Goal: Task Accomplishment & Management: Complete application form

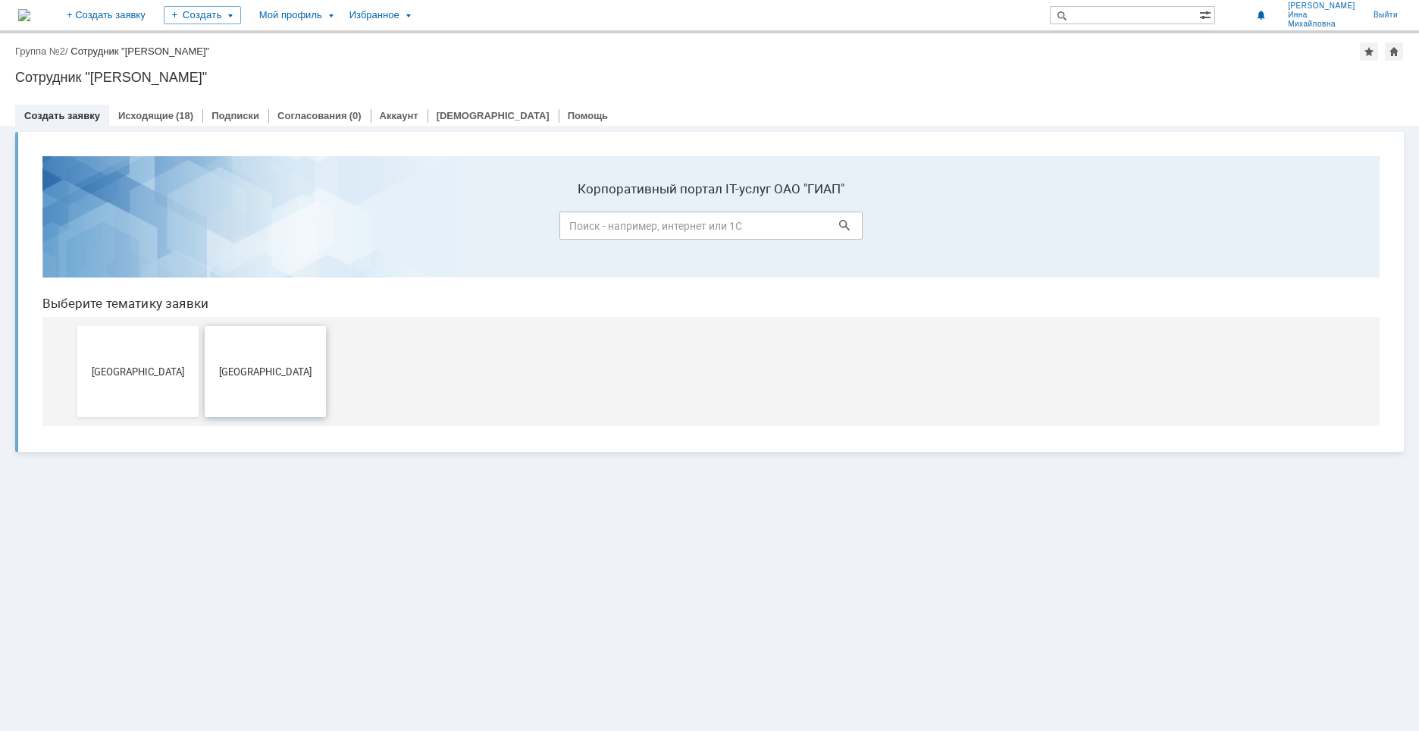
drag, startPoint x: 268, startPoint y: 371, endPoint x: 296, endPoint y: 515, distance: 146.7
click at [268, 371] on span "[GEOGRAPHIC_DATA]" at bounding box center [265, 370] width 112 height 11
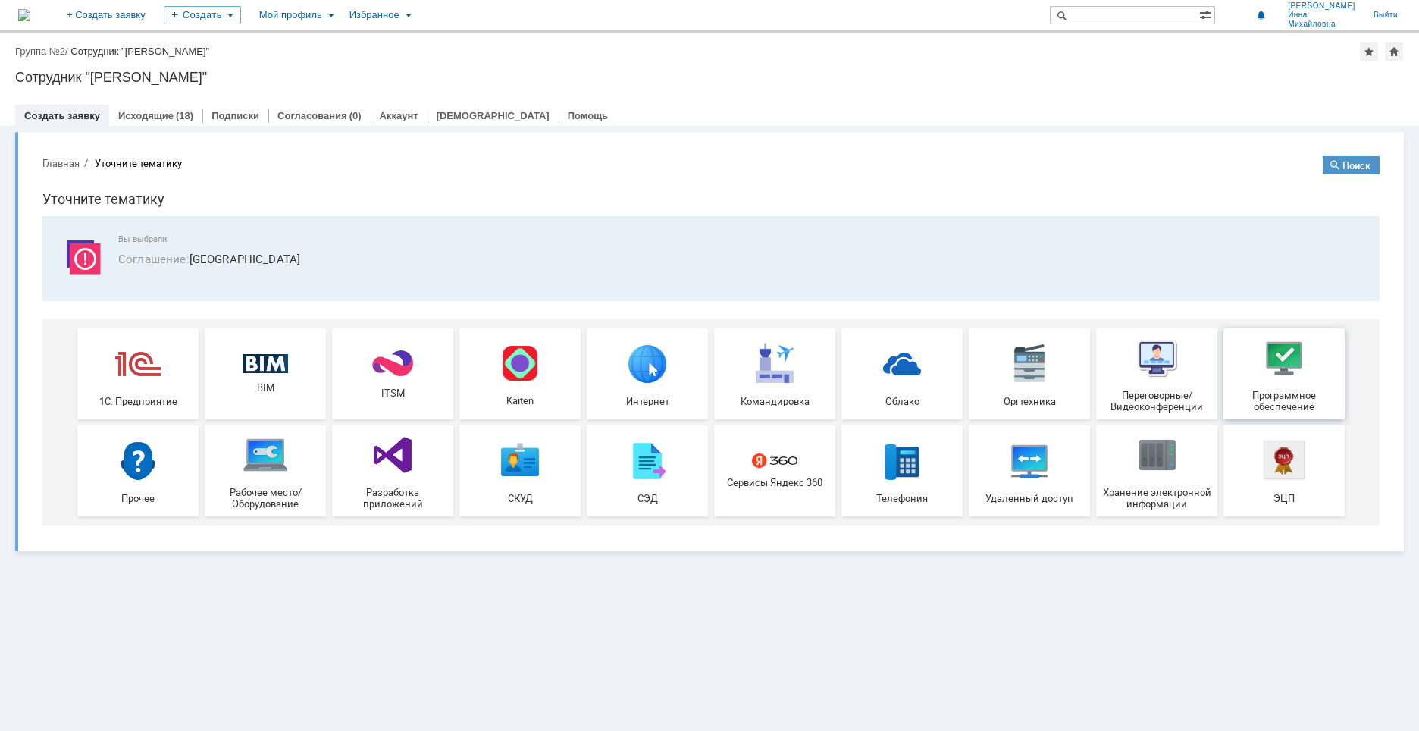
click at [1286, 359] on img at bounding box center [1283, 357] width 45 height 45
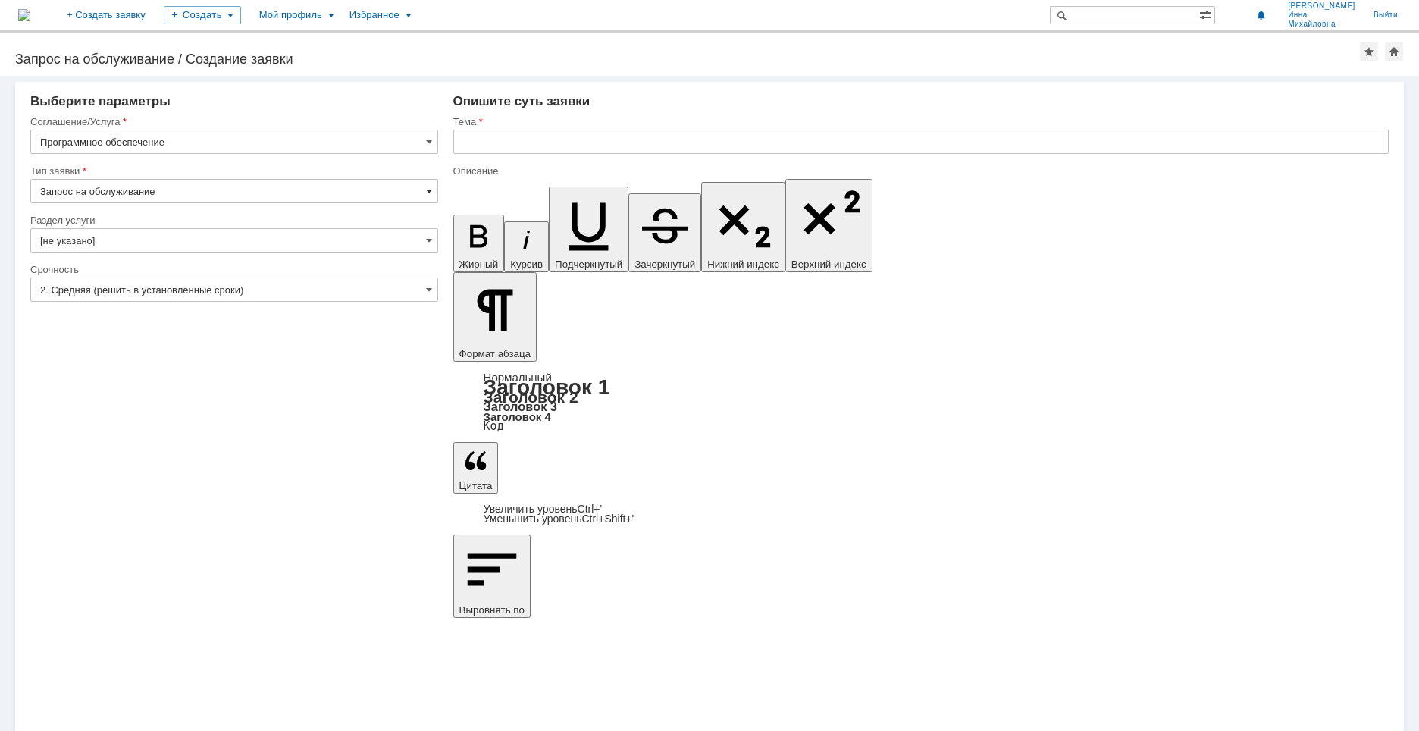
click at [429, 188] on span at bounding box center [429, 191] width 6 height 12
click at [377, 468] on div "Внимание! Выберите параметры Соглашение/Услуга Программное обеспечение Тип заяв…" at bounding box center [709, 403] width 1419 height 655
type input "Запрос на обслуживание"
click at [427, 288] on span at bounding box center [429, 289] width 6 height 12
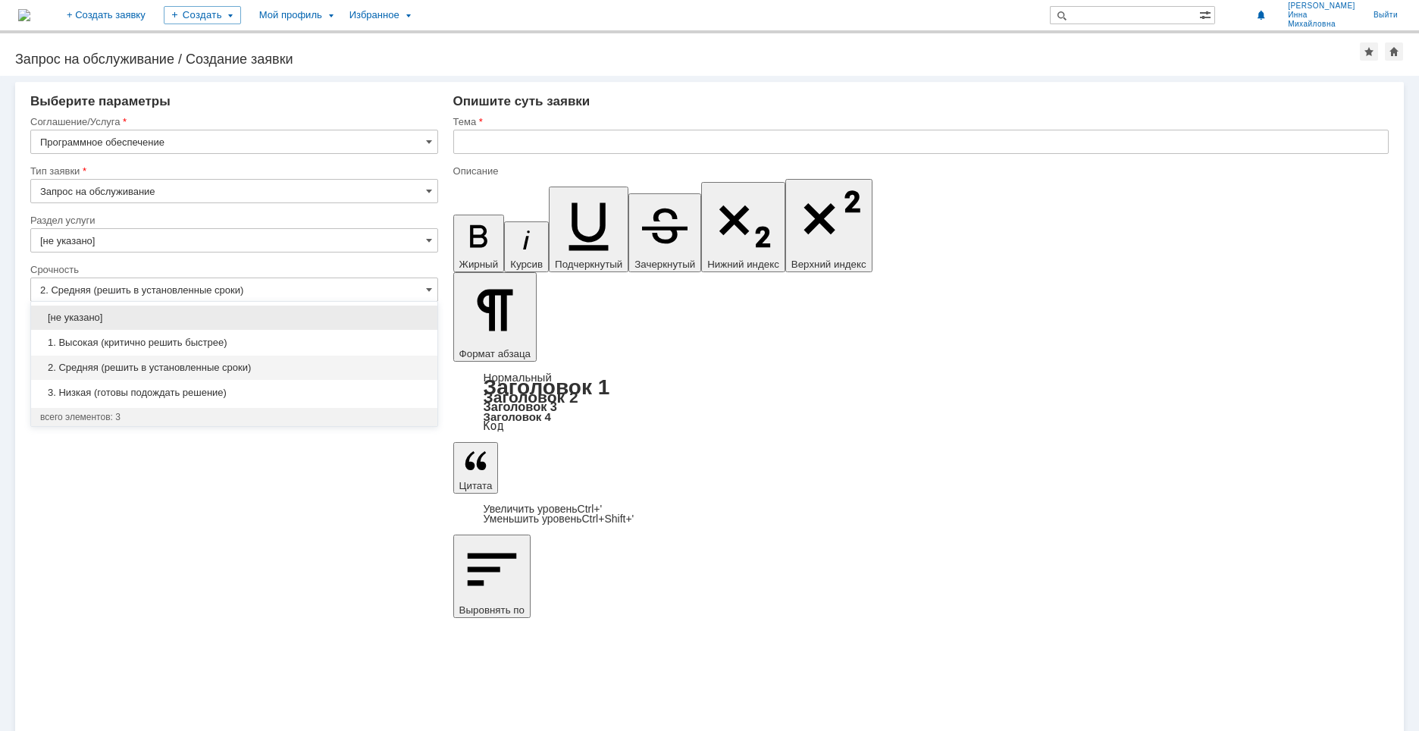
click at [305, 362] on span "2. Средняя (решить в установленные сроки)" at bounding box center [234, 368] width 388 height 12
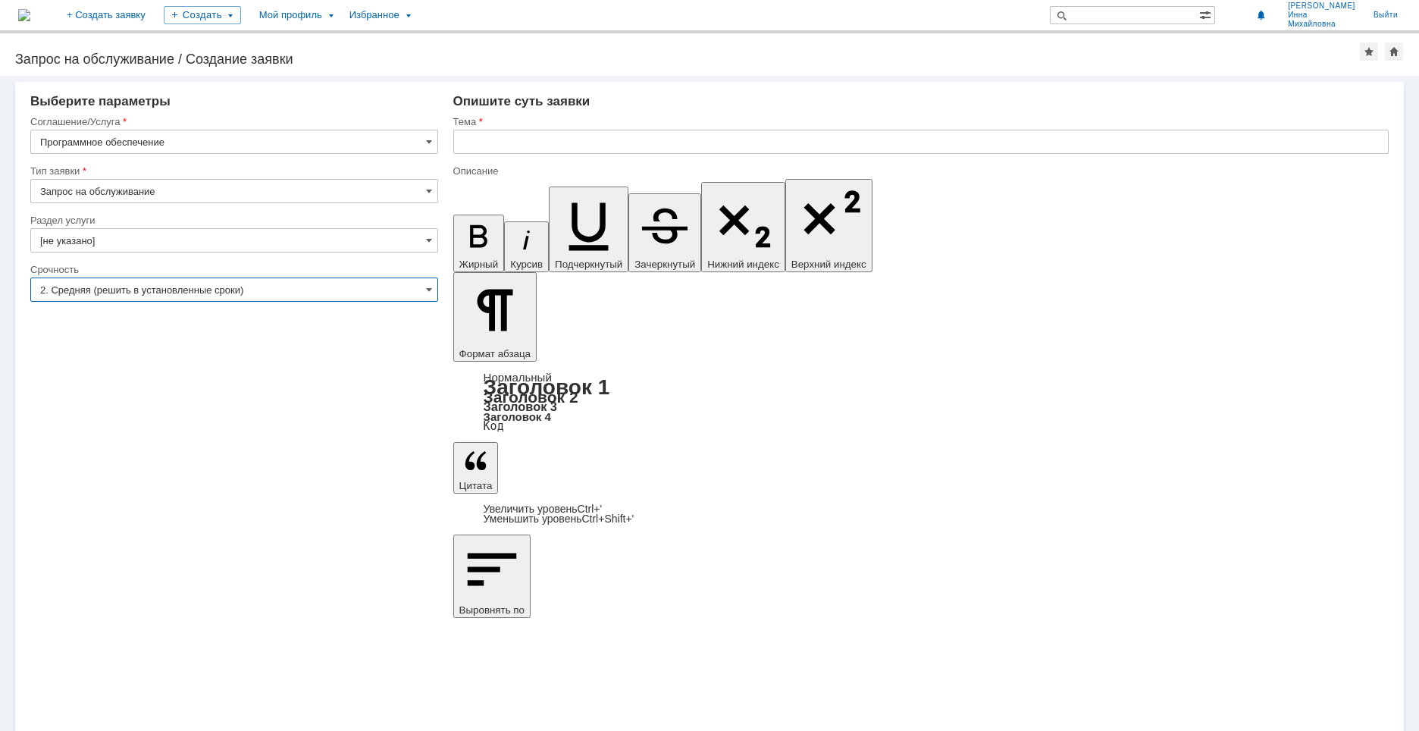
type input "2. Средняя (решить в установленные сроки)"
click at [505, 142] on input "text" at bounding box center [920, 142] width 935 height 24
click at [484, 147] on input "text" at bounding box center [920, 142] width 935 height 24
click at [588, 141] on input "Установить [PERSON_NAME] 1С РМ" at bounding box center [920, 142] width 935 height 24
click at [619, 140] on input "Установить [PERSON_NAME] "1С РМ" at bounding box center [920, 142] width 935 height 24
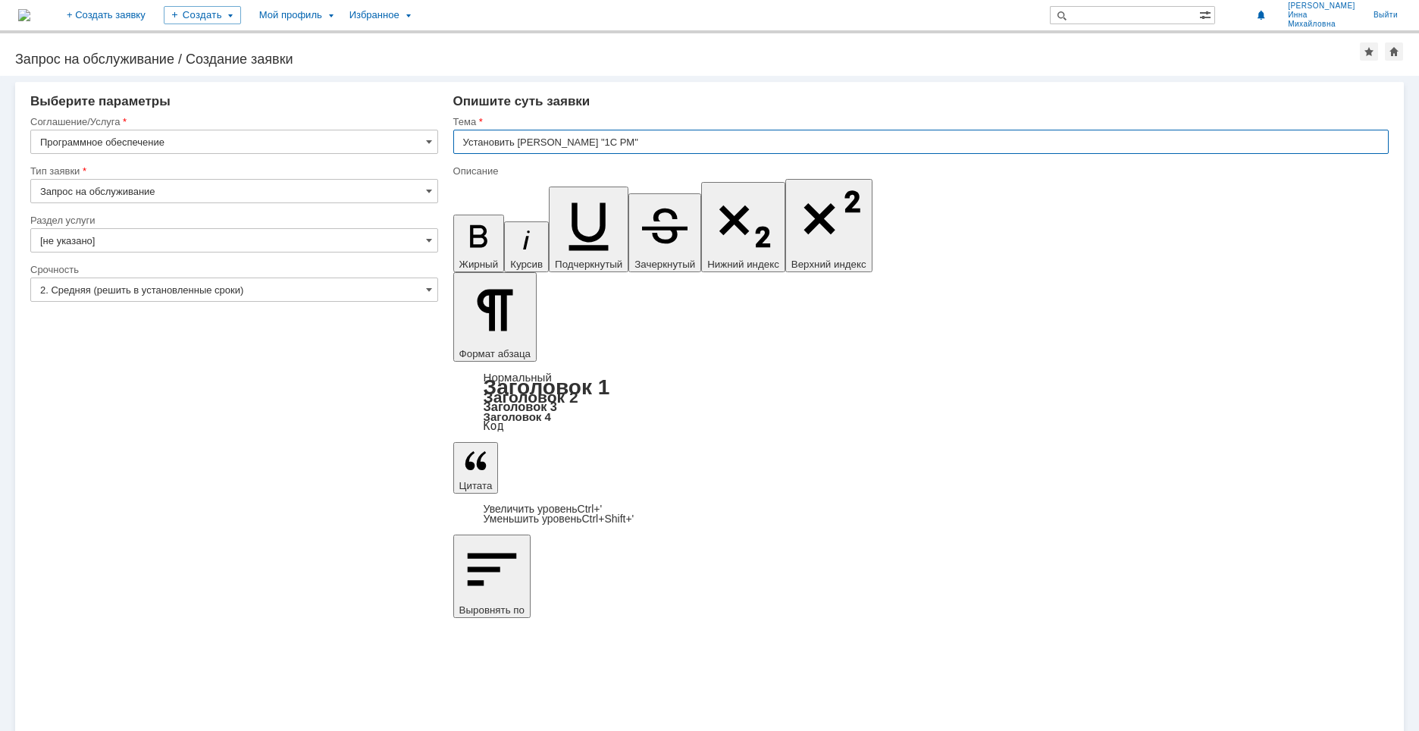
type input "Установить [PERSON_NAME] "1С РМ""
click at [429, 240] on span at bounding box center [429, 240] width 6 height 12
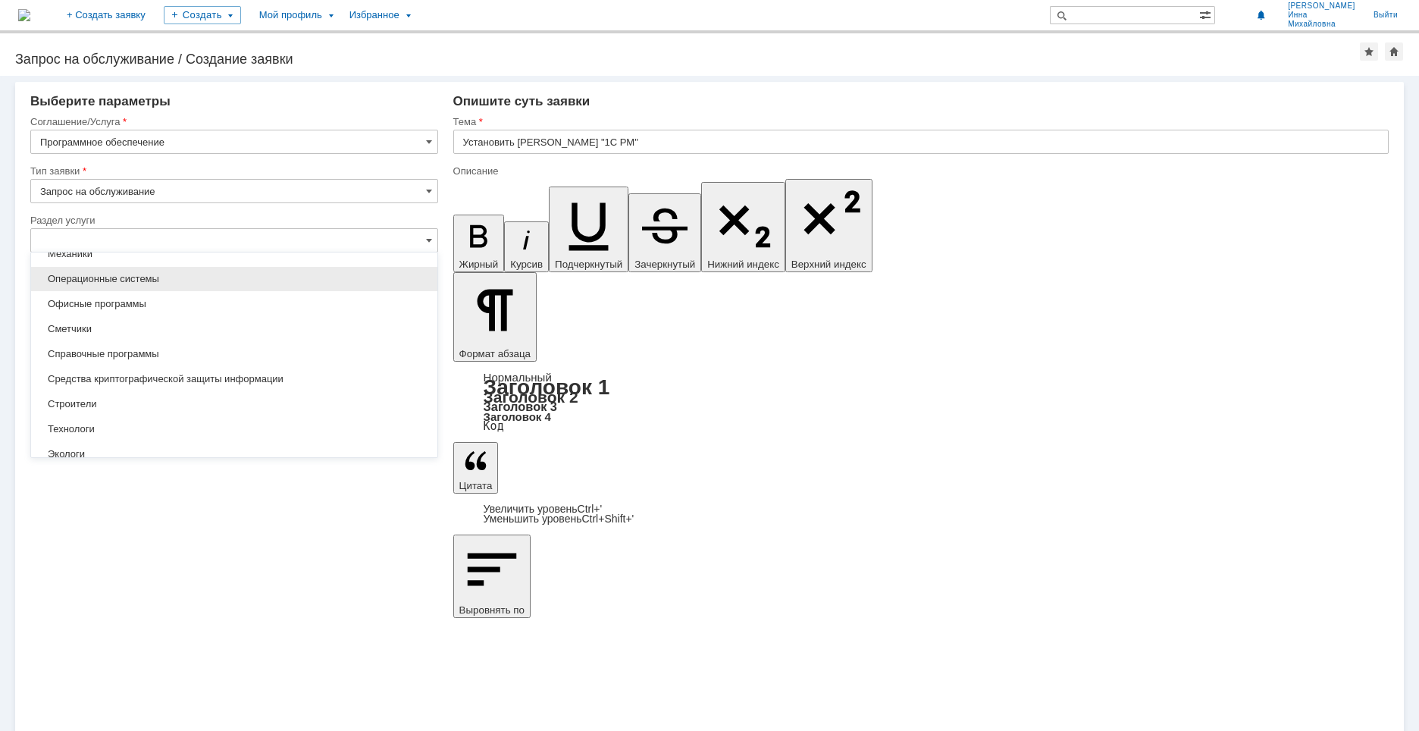
scroll to position [278, 0]
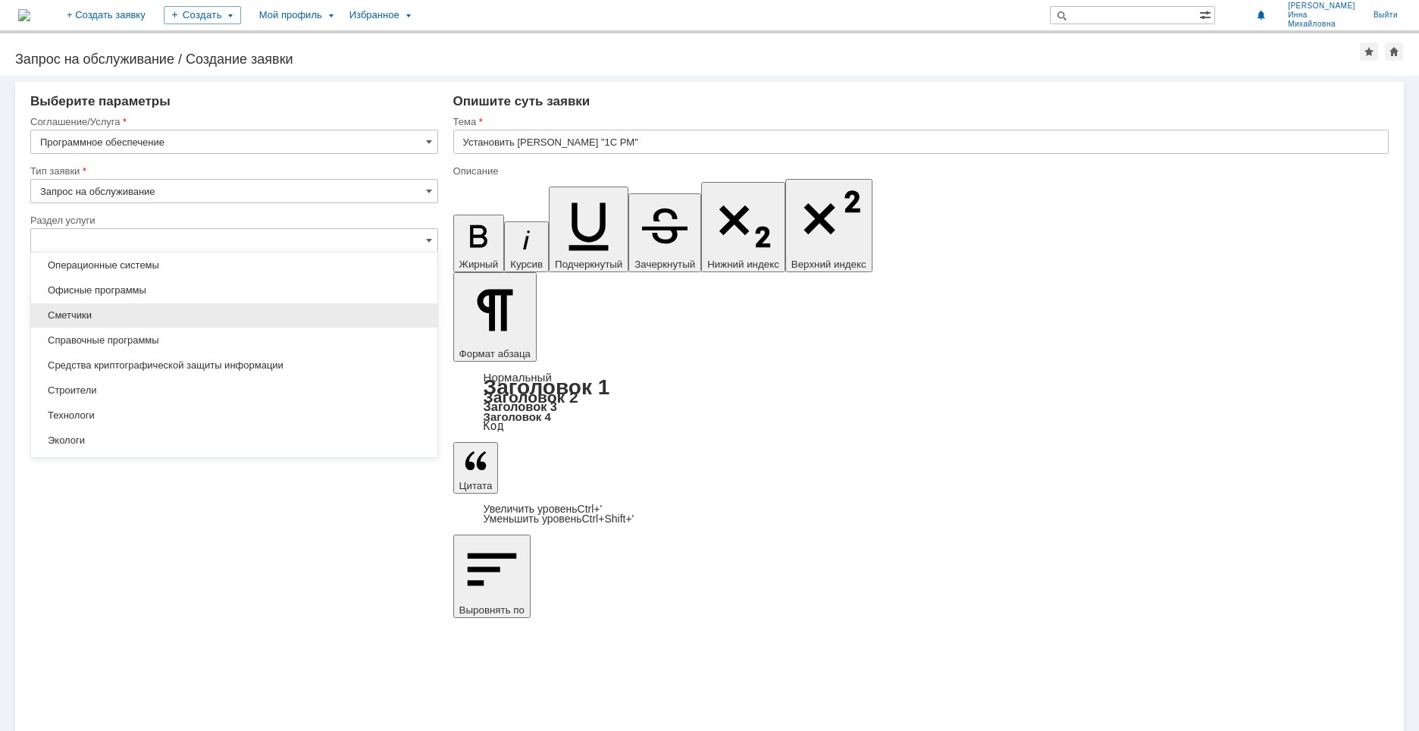
click at [89, 315] on span "Сметчики" at bounding box center [234, 315] width 388 height 12
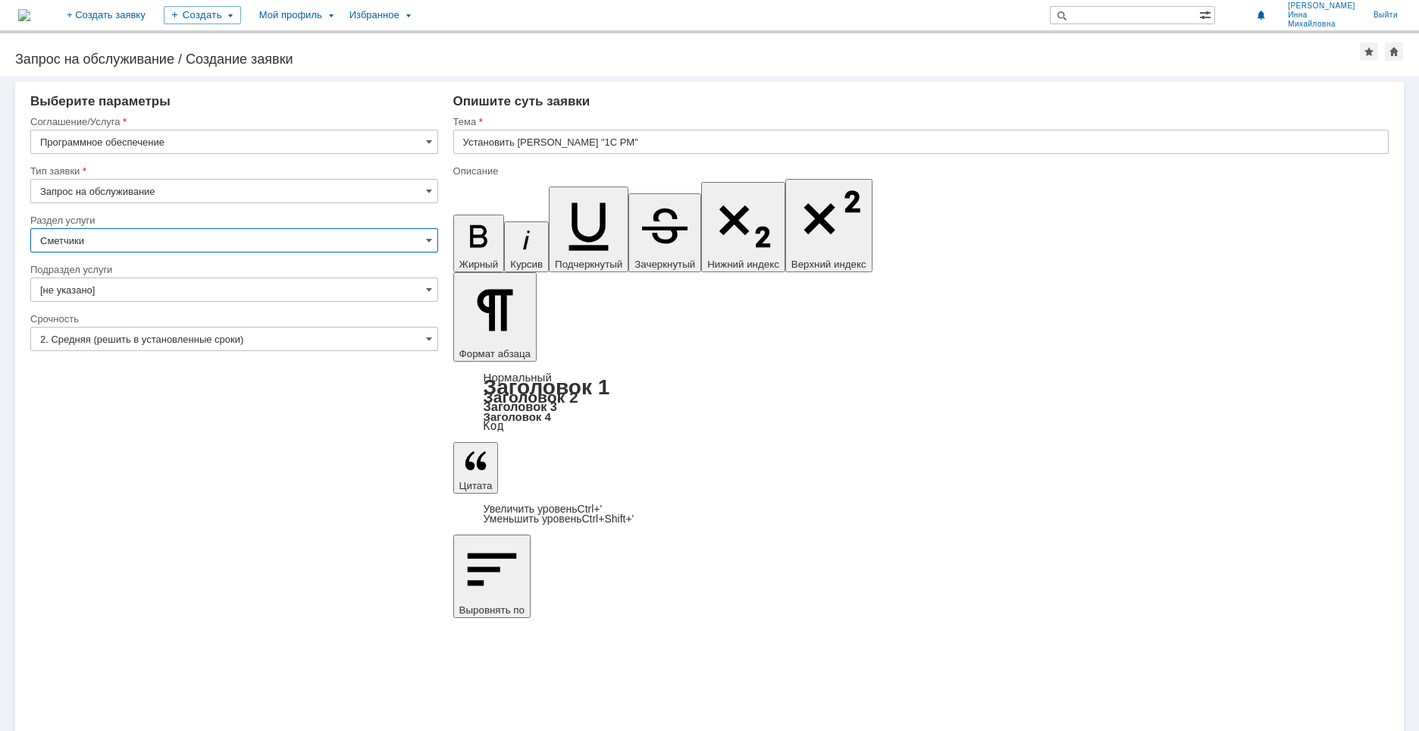
type input "Сметчики"
click at [427, 287] on span at bounding box center [429, 289] width 6 height 12
click at [221, 268] on div "Подраздел услуги" at bounding box center [232, 270] width 405 height 10
type input "[не указано]"
